Goal: Check status: Check status

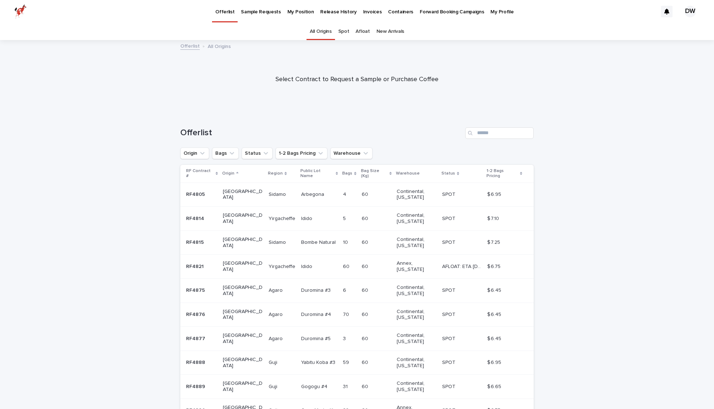
click at [301, 14] on p "My Position" at bounding box center [301, 7] width 27 height 15
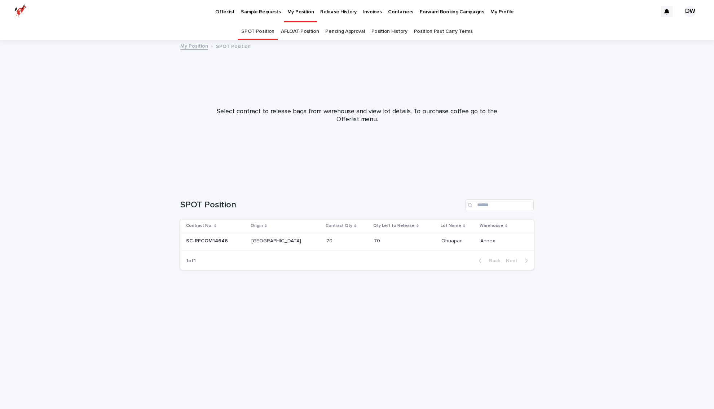
click at [305, 32] on link "AFLOAT Position" at bounding box center [300, 31] width 38 height 17
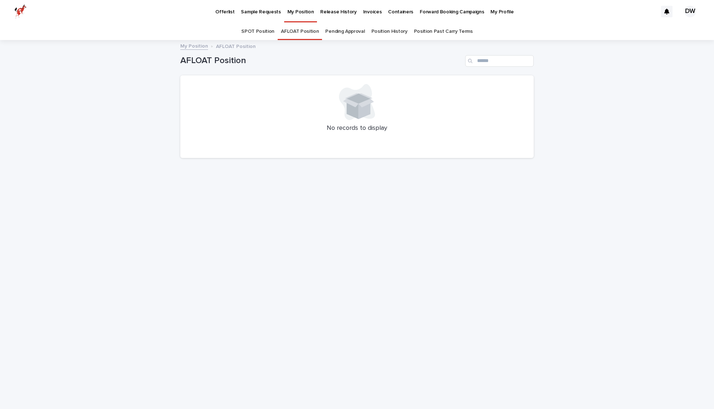
click at [349, 33] on link "Pending Approval" at bounding box center [344, 31] width 39 height 17
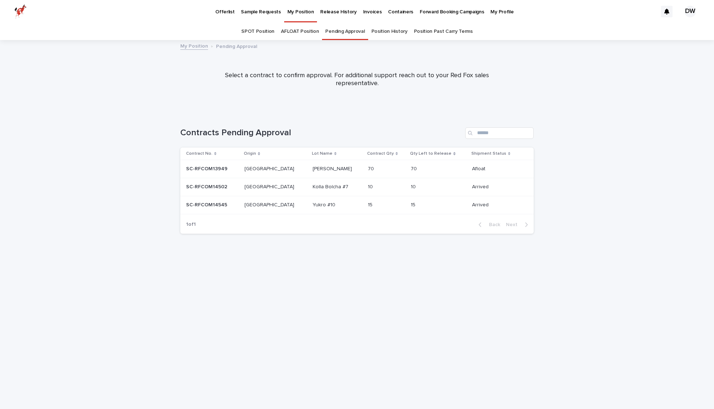
click at [279, 206] on p at bounding box center [275, 205] width 60 height 6
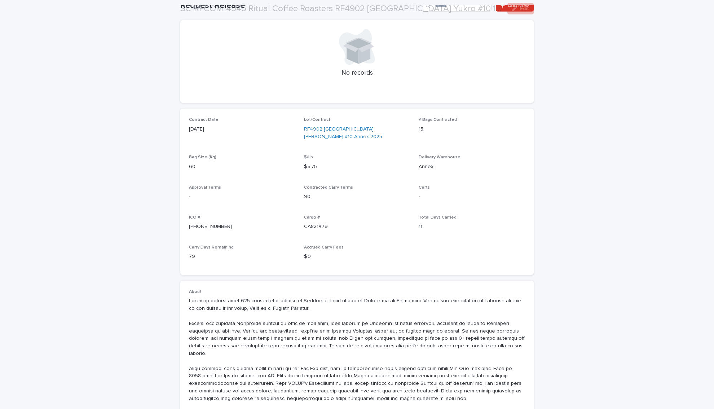
scroll to position [361, 0]
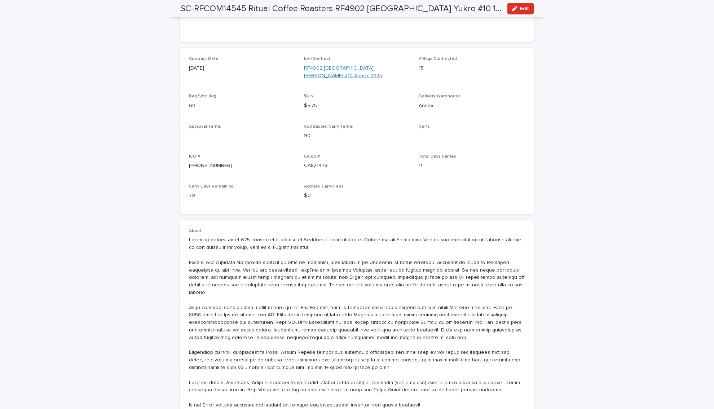
click at [315, 67] on link "RF4902 [GEOGRAPHIC_DATA] [PERSON_NAME] #10 Annex 2025" at bounding box center [357, 72] width 106 height 15
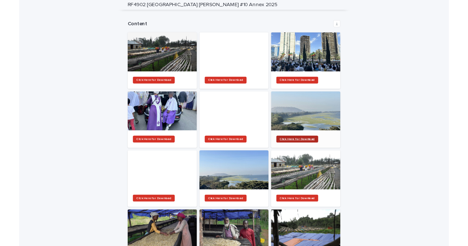
scroll to position [1028, 0]
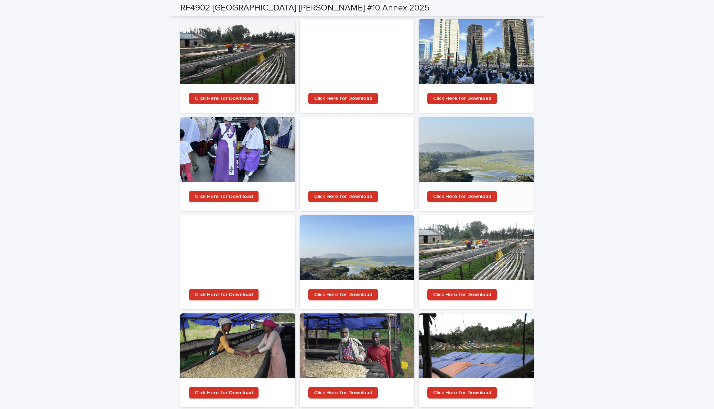
click at [467, 132] on div at bounding box center [476, 149] width 115 height 65
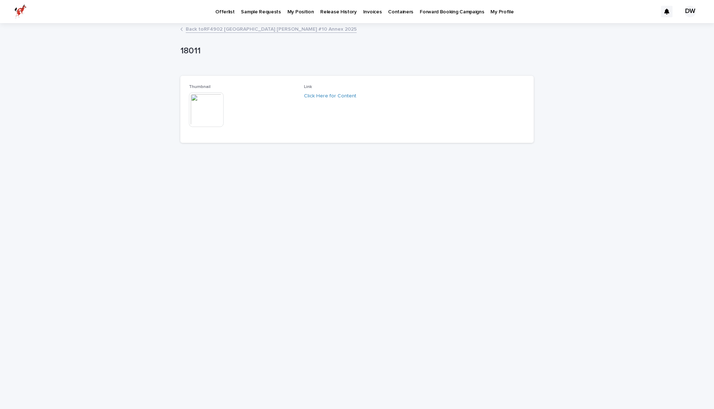
click at [206, 113] on img at bounding box center [206, 109] width 35 height 35
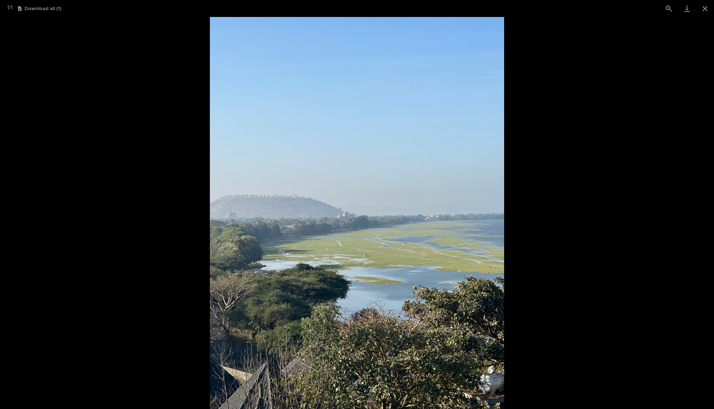
click at [160, 109] on picture at bounding box center [357, 213] width 714 height 392
